Goal: Task Accomplishment & Management: Use online tool/utility

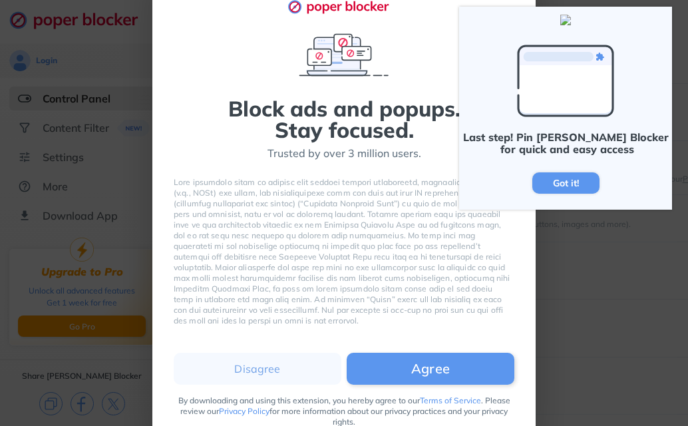
click at [373, 149] on div "Trusted by over 3 million users." at bounding box center [344, 153] width 154 height 15
click at [646, 53] on div "Last step! Pin [PERSON_NAME] Blocker for quick and easy access Got it!" at bounding box center [565, 108] width 213 height 203
click at [646, 43] on div "Last step! Pin [PERSON_NAME] Blocker for quick and easy access Got it!" at bounding box center [565, 108] width 213 height 203
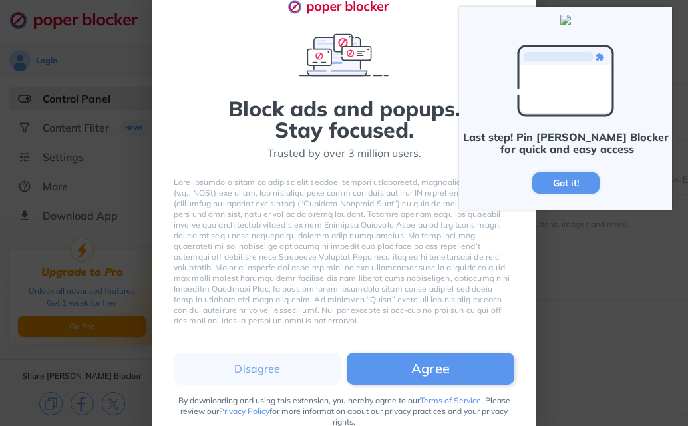
click at [671, 17] on div at bounding box center [565, 20] width 213 height 27
click at [647, 51] on div "Last step! Pin [PERSON_NAME] Blocker for quick and easy access Got it!" at bounding box center [565, 108] width 213 height 203
click at [596, 241] on div "Block ads and popups. Stay focused. Trusted by over 3 million users. Disagree A…" at bounding box center [344, 213] width 688 height 426
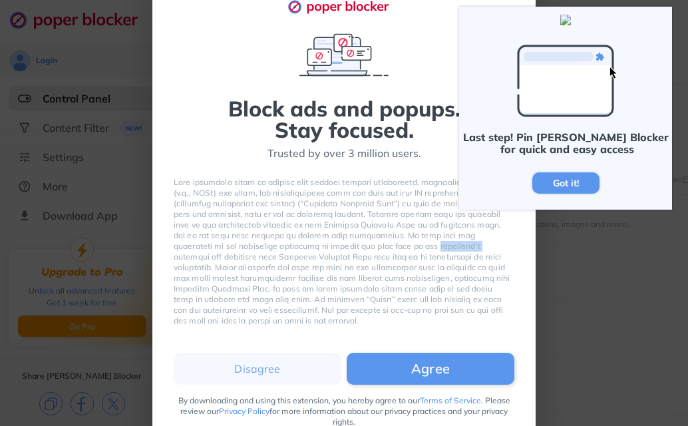
click at [596, 241] on div "Block ads and popups. Stay focused. Trusted by over 3 million users. Disagree A…" at bounding box center [344, 213] width 688 height 426
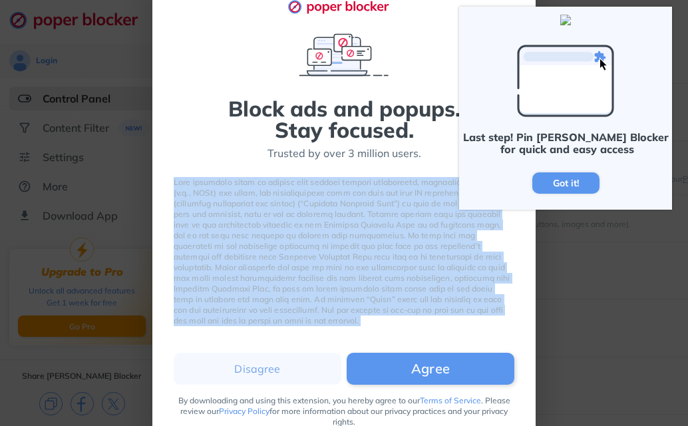
click at [596, 241] on div "Block ads and popups. Stay focused. Trusted by over 3 million users. Disagree A…" at bounding box center [344, 213] width 688 height 426
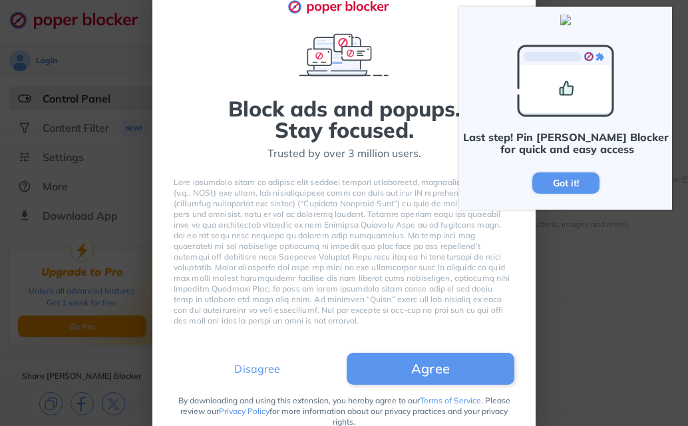
click at [255, 369] on button "Disagree" at bounding box center [258, 368] width 168 height 32
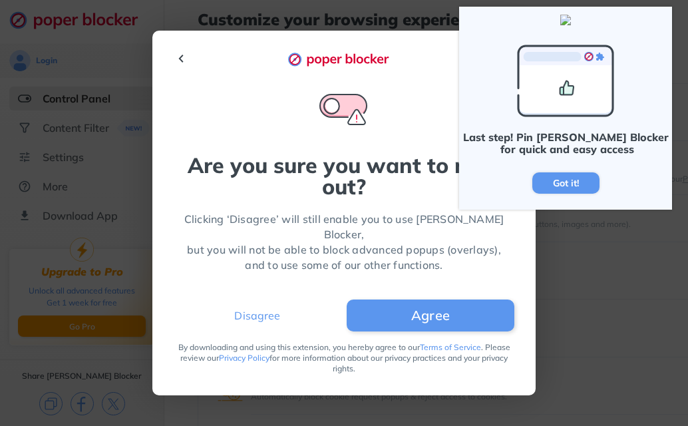
click at [286, 303] on button "Disagree" at bounding box center [258, 315] width 168 height 32
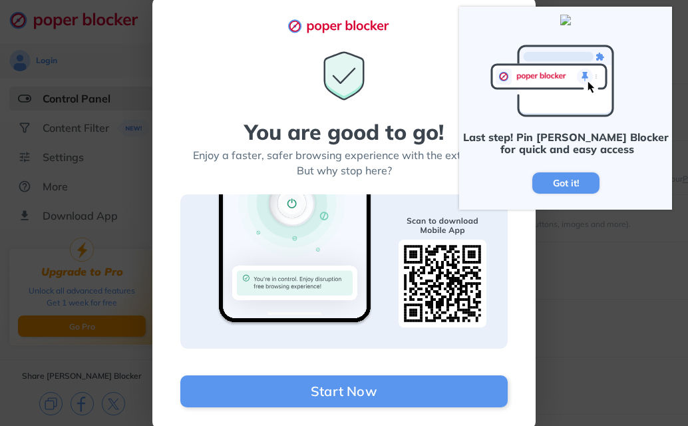
click at [115, 193] on div "You are good to go! Enjoy a faster, safer browsing experience with the extensio…" at bounding box center [344, 213] width 688 height 426
click at [126, 193] on div "You are good to go! Enjoy a faster, safer browsing experience with the extensio…" at bounding box center [344, 213] width 688 height 426
click at [612, 254] on div "You are good to go! Enjoy a faster, safer browsing experience with the extensio…" at bounding box center [344, 213] width 688 height 426
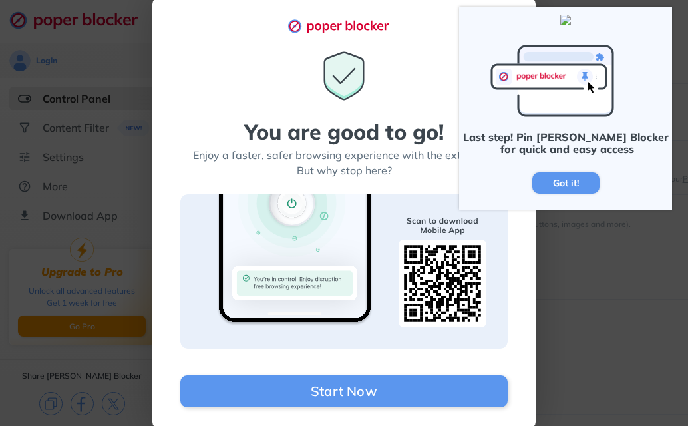
click at [612, 254] on div "You are good to go! Enjoy a faster, safer browsing experience with the extensio…" at bounding box center [344, 213] width 688 height 426
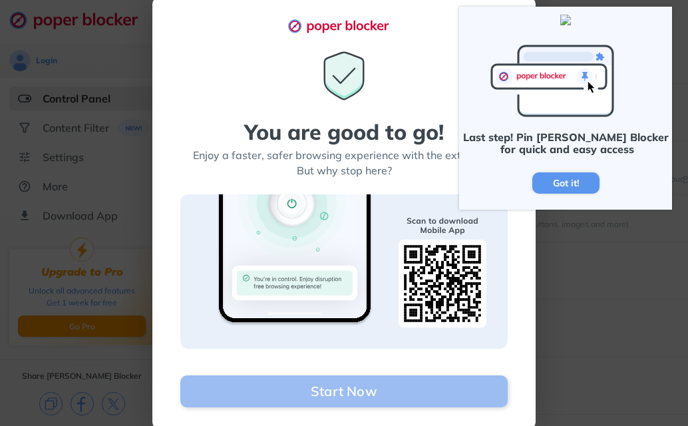
click at [307, 394] on button "Start Now" at bounding box center [343, 391] width 327 height 32
